Goal: Task Accomplishment & Management: Use online tool/utility

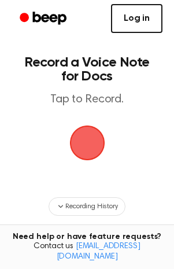
click at [140, 21] on link "Log in" at bounding box center [137, 18] width 52 height 29
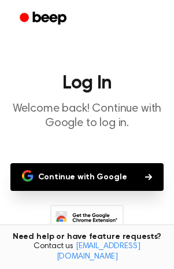
click at [126, 180] on button "Continue with Google" at bounding box center [87, 177] width 154 height 28
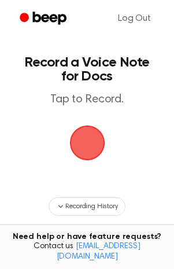
click at [83, 159] on span "button" at bounding box center [87, 143] width 32 height 32
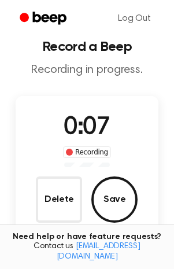
scroll to position [103, 0]
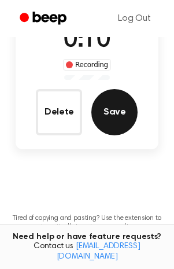
click at [106, 104] on button "Save" at bounding box center [115, 112] width 46 height 46
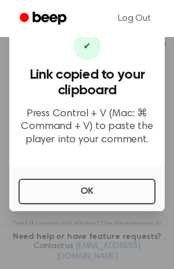
scroll to position [219, 0]
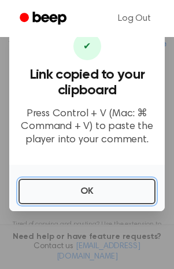
click at [41, 200] on button "OK" at bounding box center [87, 191] width 137 height 25
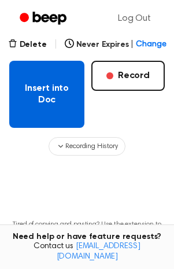
click at [36, 90] on button "Insert into Doc" at bounding box center [46, 94] width 75 height 67
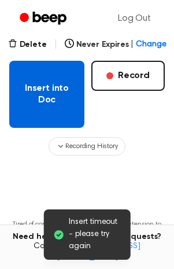
click at [40, 104] on button "Insert into Doc" at bounding box center [46, 94] width 75 height 67
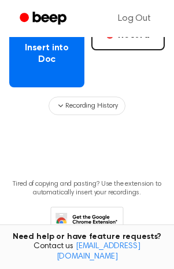
scroll to position [295, 0]
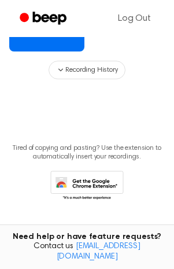
click at [5, 8] on div "Log Out" at bounding box center [87, 18] width 174 height 37
click at [42, 32] on div "Log Out" at bounding box center [87, 18] width 151 height 37
drag, startPoint x: 49, startPoint y: 49, endPoint x: 45, endPoint y: 60, distance: 11.2
click at [39, 148] on p "Tired of copying and pasting? Use the extension to automatically insert your re…" at bounding box center [87, 152] width 156 height 17
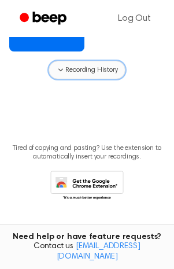
click at [103, 65] on span "Recording History" at bounding box center [91, 70] width 52 height 10
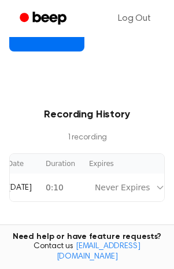
scroll to position [0, 105]
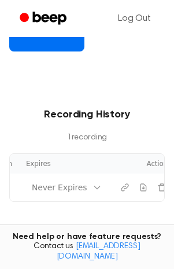
drag, startPoint x: 55, startPoint y: 198, endPoint x: 138, endPoint y: 199, distance: 83.4
click at [138, 199] on div "Date Duration Expires Actions Today 0:10 Never Expires" at bounding box center [87, 178] width 156 height 49
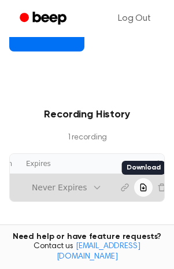
click at [139, 183] on icon "Download recording" at bounding box center [143, 187] width 9 height 9
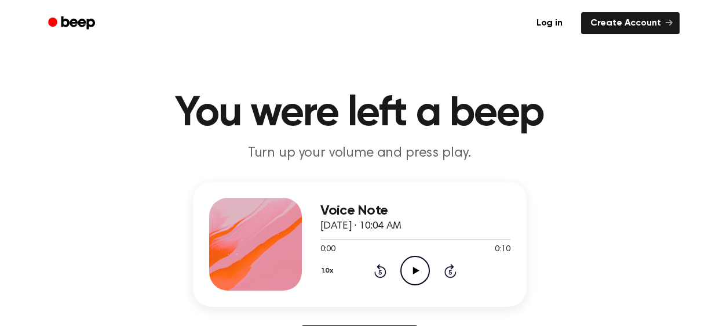
click at [415, 276] on icon "Play Audio" at bounding box center [415, 270] width 30 height 30
click at [415, 268] on icon "Pause Audio" at bounding box center [415, 270] width 30 height 30
